Goal: Check status: Check status

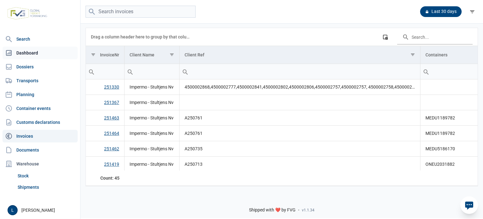
click at [34, 53] on link "Dashboard" at bounding box center [40, 53] width 75 height 13
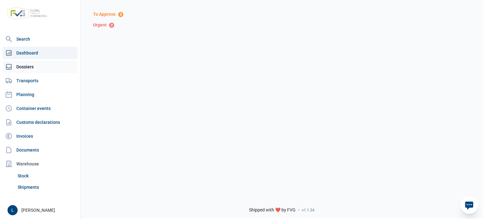
click at [47, 71] on link "Dossiers" at bounding box center [40, 66] width 75 height 13
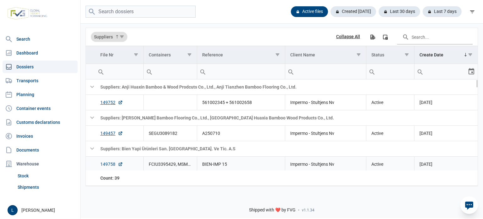
click at [105, 161] on link "149758" at bounding box center [111, 164] width 23 height 6
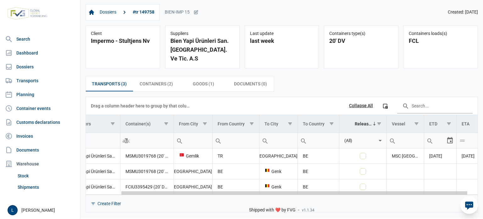
scroll to position [0, 50]
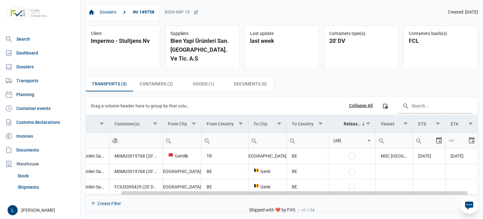
drag, startPoint x: 224, startPoint y: 185, endPoint x: 295, endPoint y: 179, distance: 71.3
click at [295, 179] on body "For evaluation purposes only. Redistribution prohibited. Please register an exi…" at bounding box center [241, 98] width 483 height 219
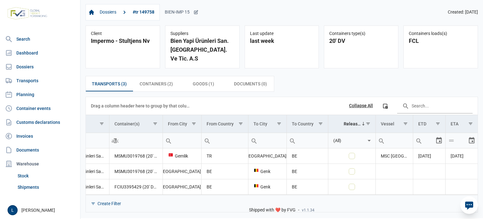
click at [198, 13] on icon at bounding box center [196, 12] width 5 height 5
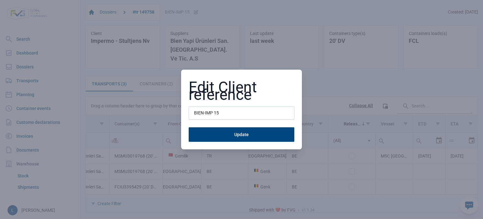
click at [230, 14] on div "Edit Client reference BIEN-IMP 15 Update" at bounding box center [241, 109] width 483 height 219
